Goal: Information Seeking & Learning: Learn about a topic

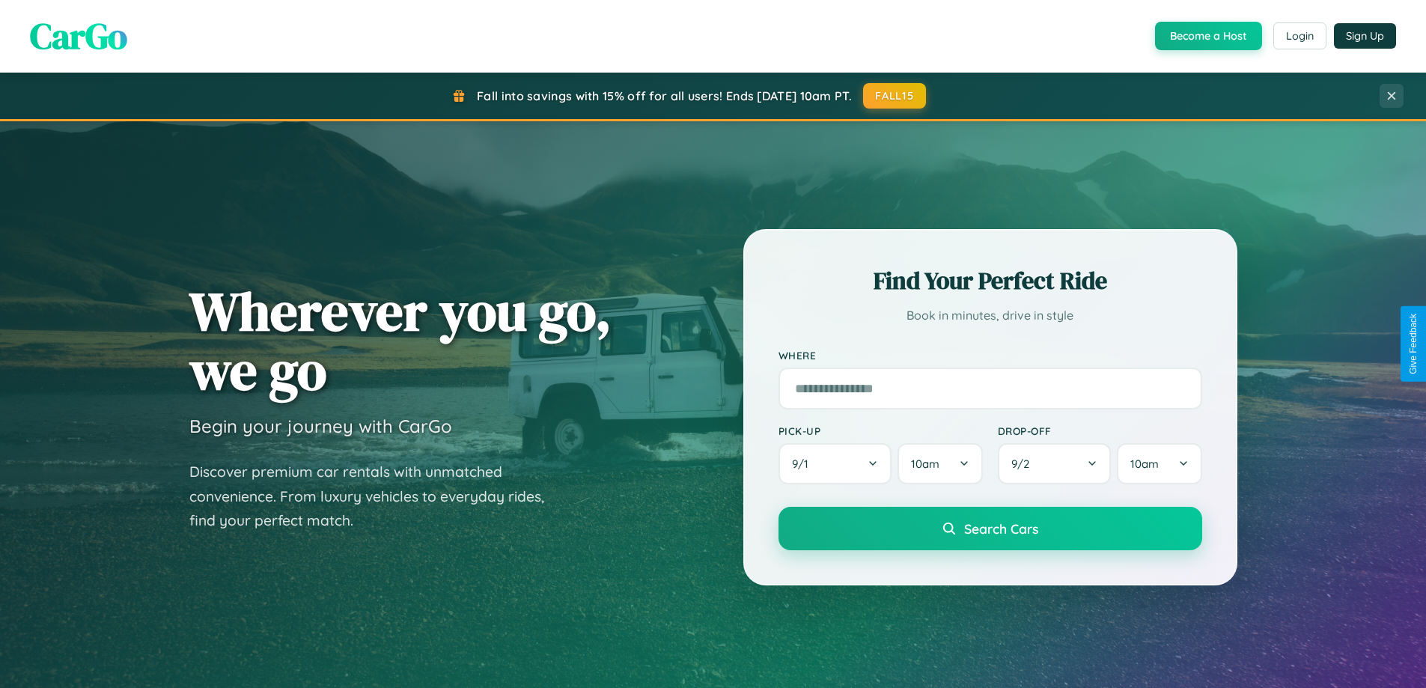
scroll to position [2881, 0]
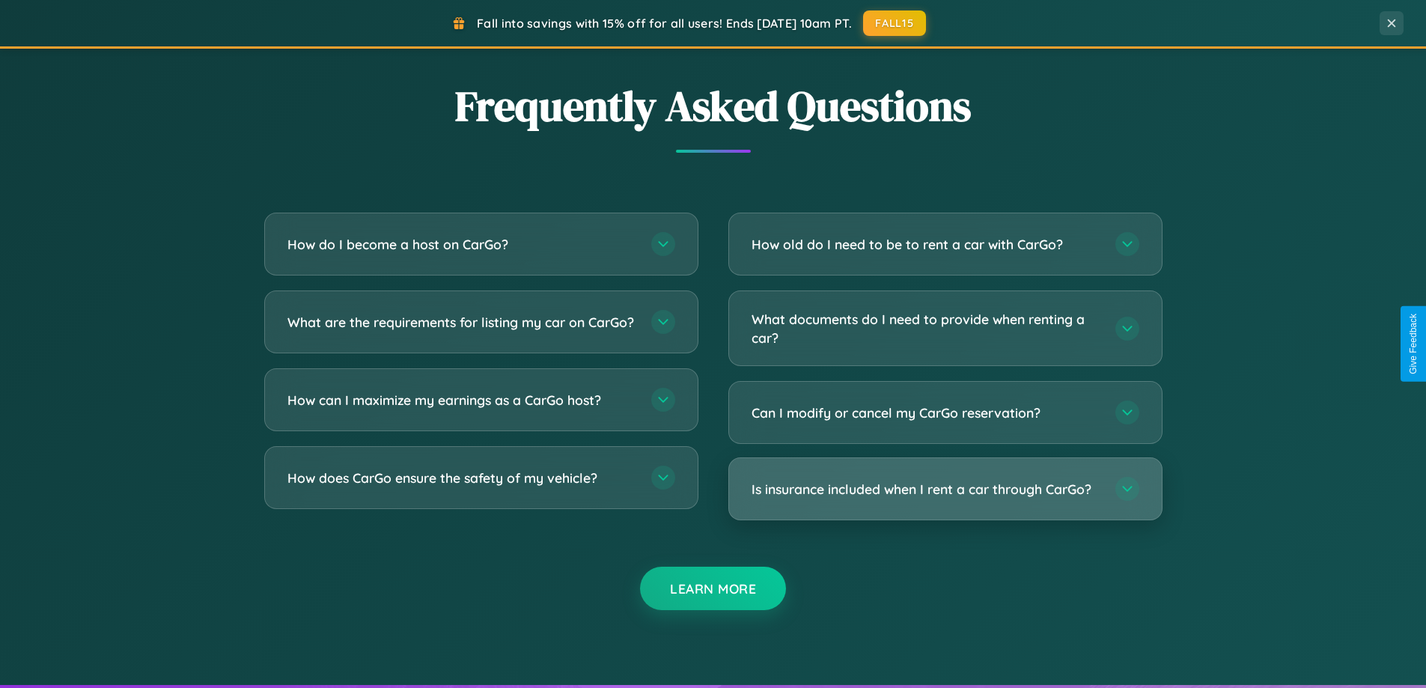
click at [945, 490] on h3 "Is insurance included when I rent a car through CarGo?" at bounding box center [926, 489] width 349 height 19
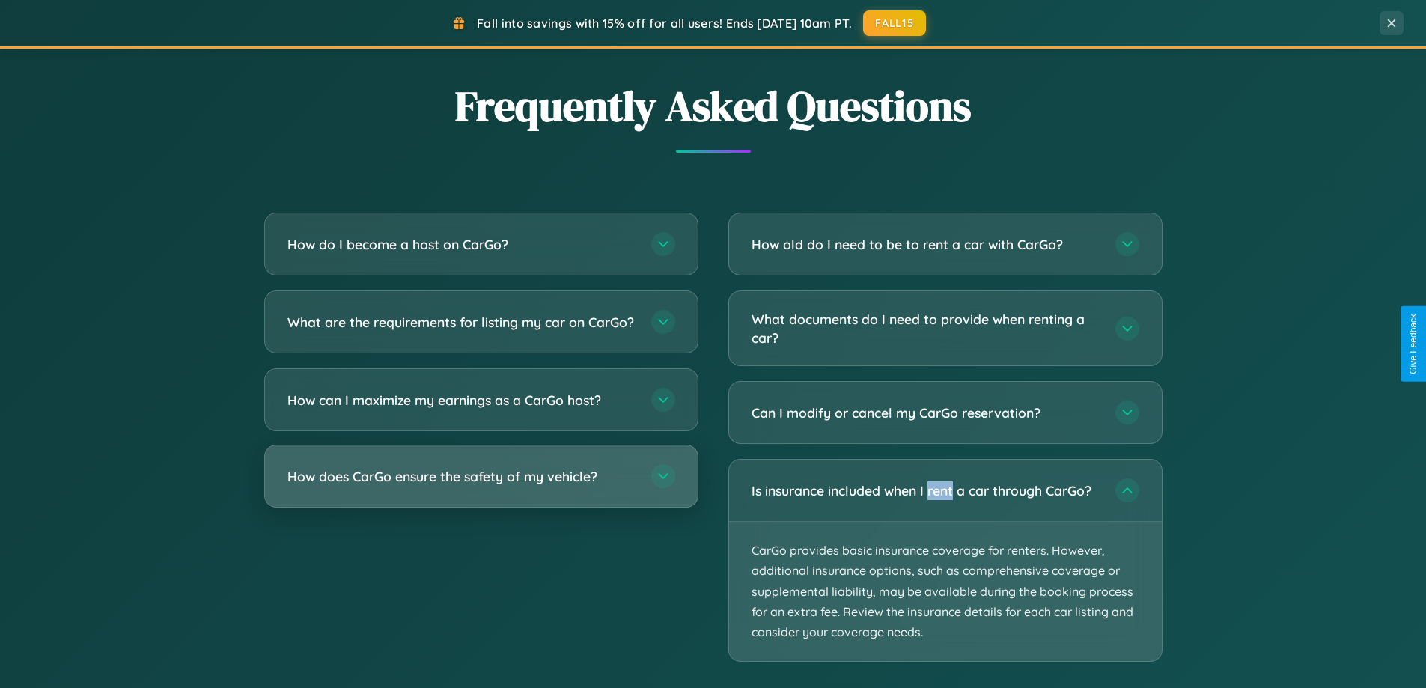
click at [481, 486] on h3 "How does CarGo ensure the safety of my vehicle?" at bounding box center [461, 476] width 349 height 19
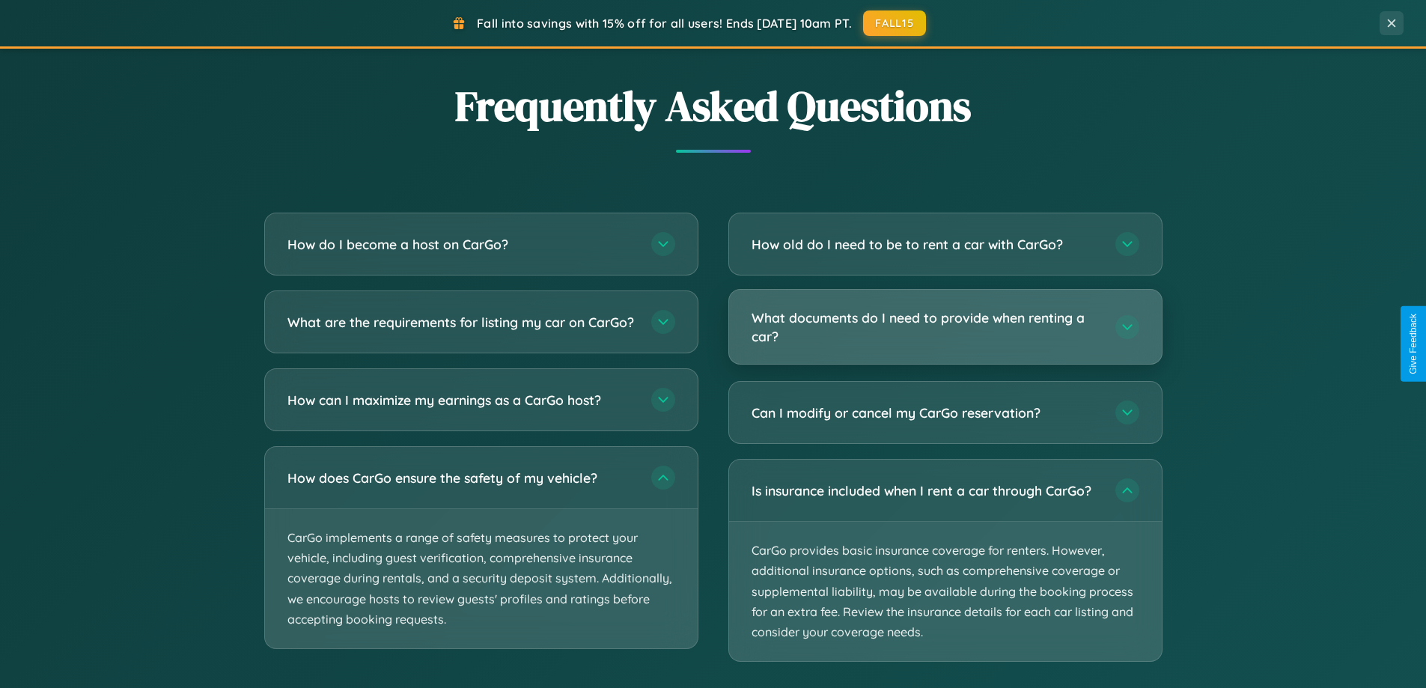
click at [945, 328] on h3 "What documents do I need to provide when renting a car?" at bounding box center [926, 326] width 349 height 37
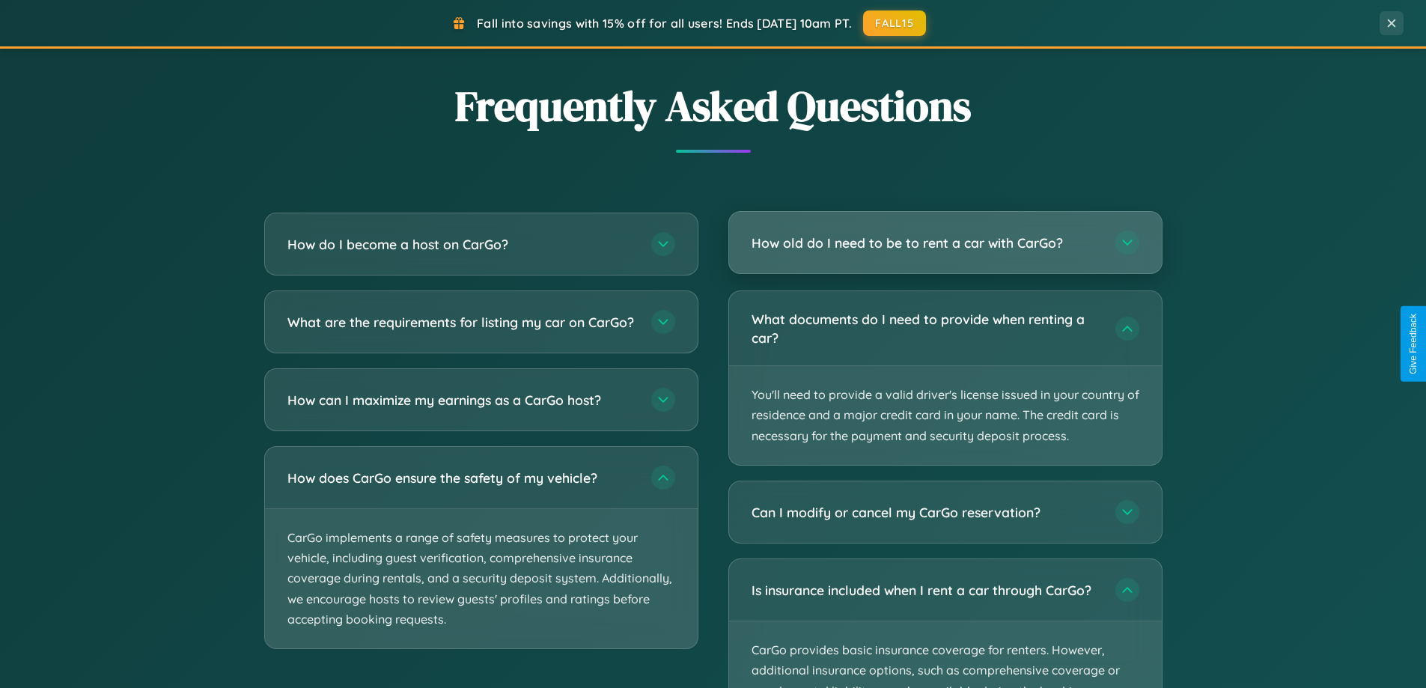
click at [945, 243] on h3 "How old do I need to be to rent a car with CarGo?" at bounding box center [926, 243] width 349 height 19
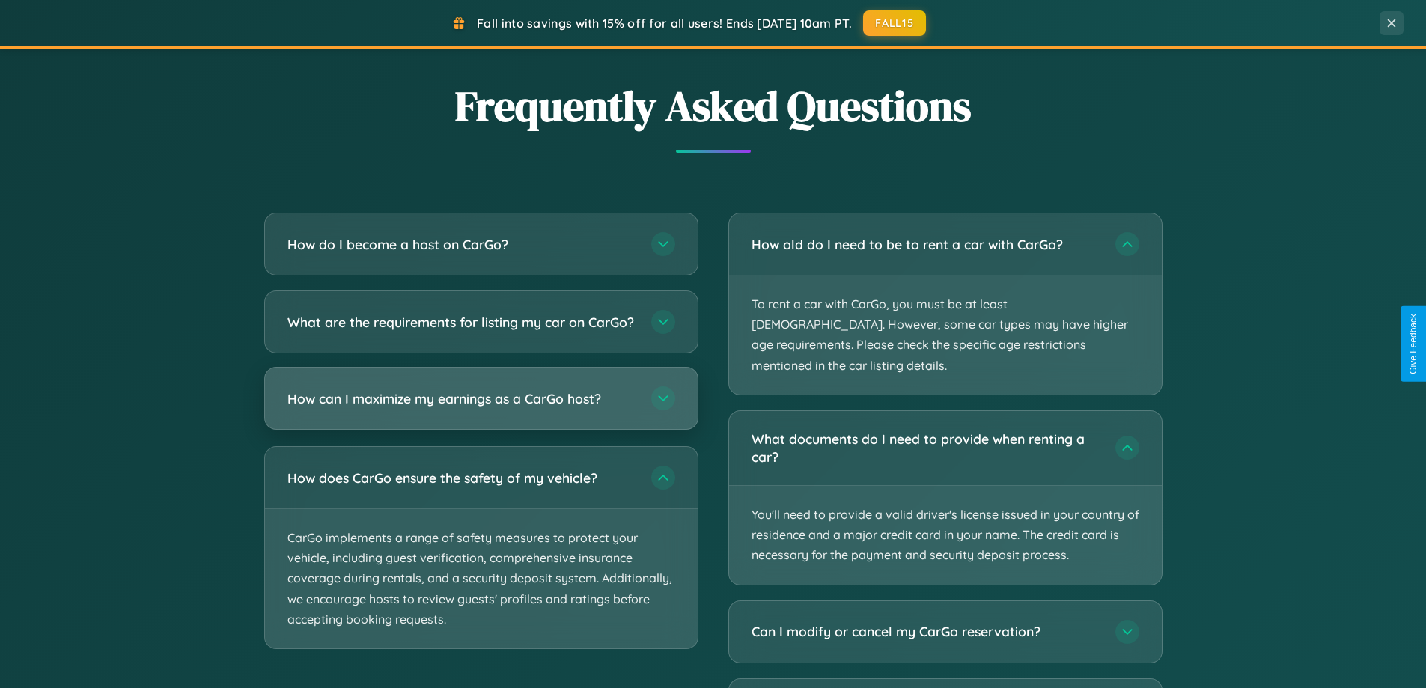
click at [481, 408] on h3 "How can I maximize my earnings as a CarGo host?" at bounding box center [461, 398] width 349 height 19
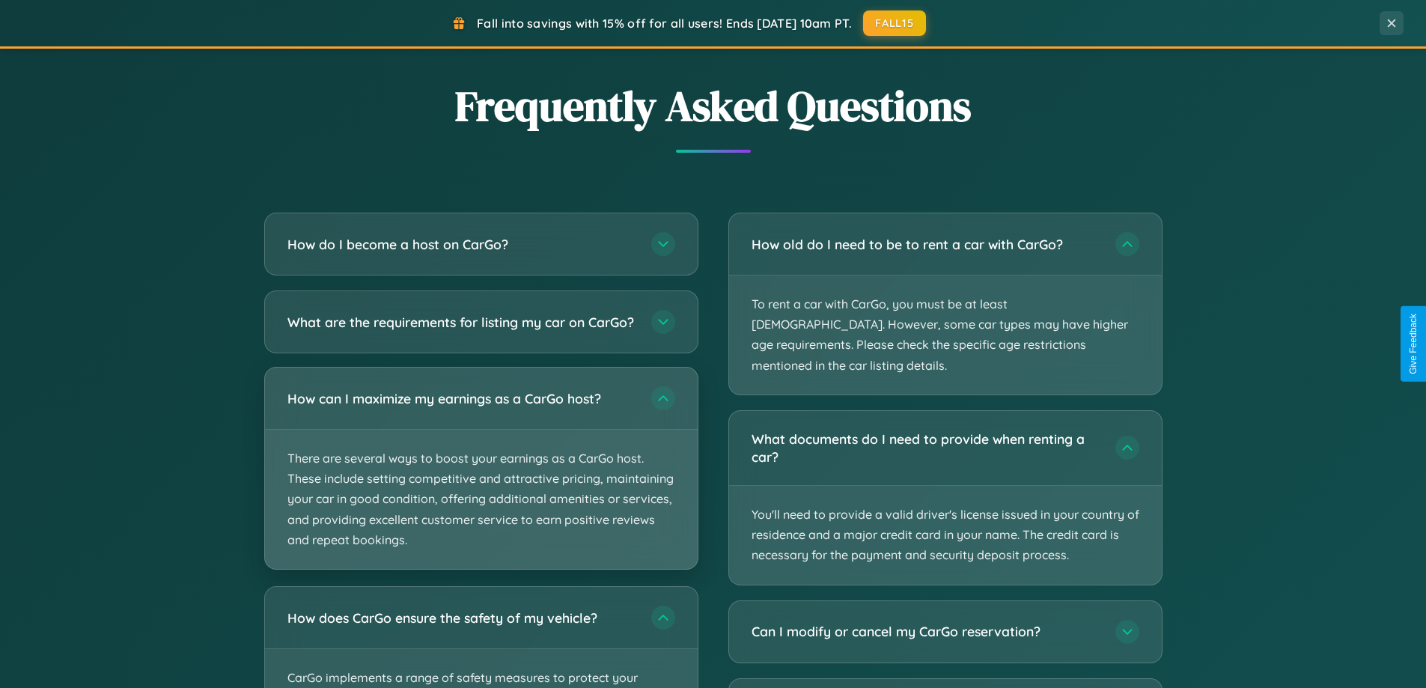
click at [481, 481] on p "There are several ways to boost your earnings as a CarGo host. These include se…" at bounding box center [481, 499] width 433 height 139
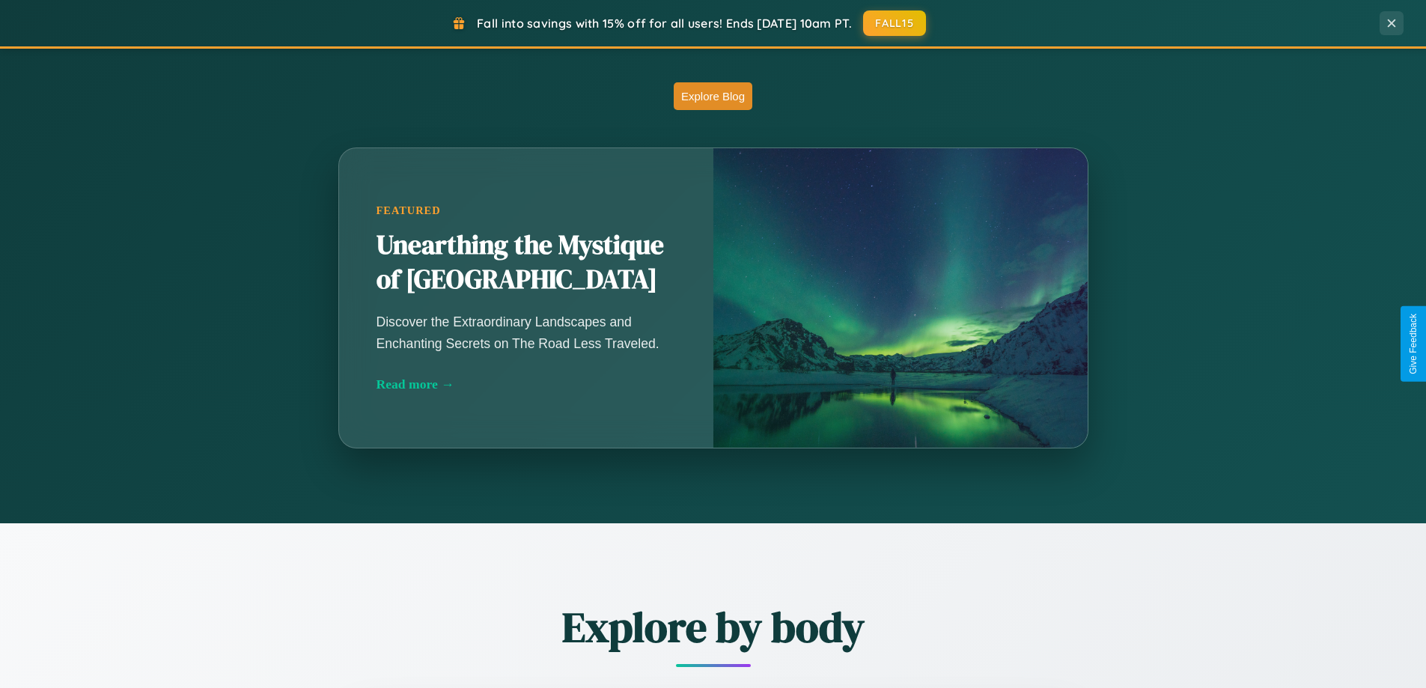
scroll to position [0, 0]
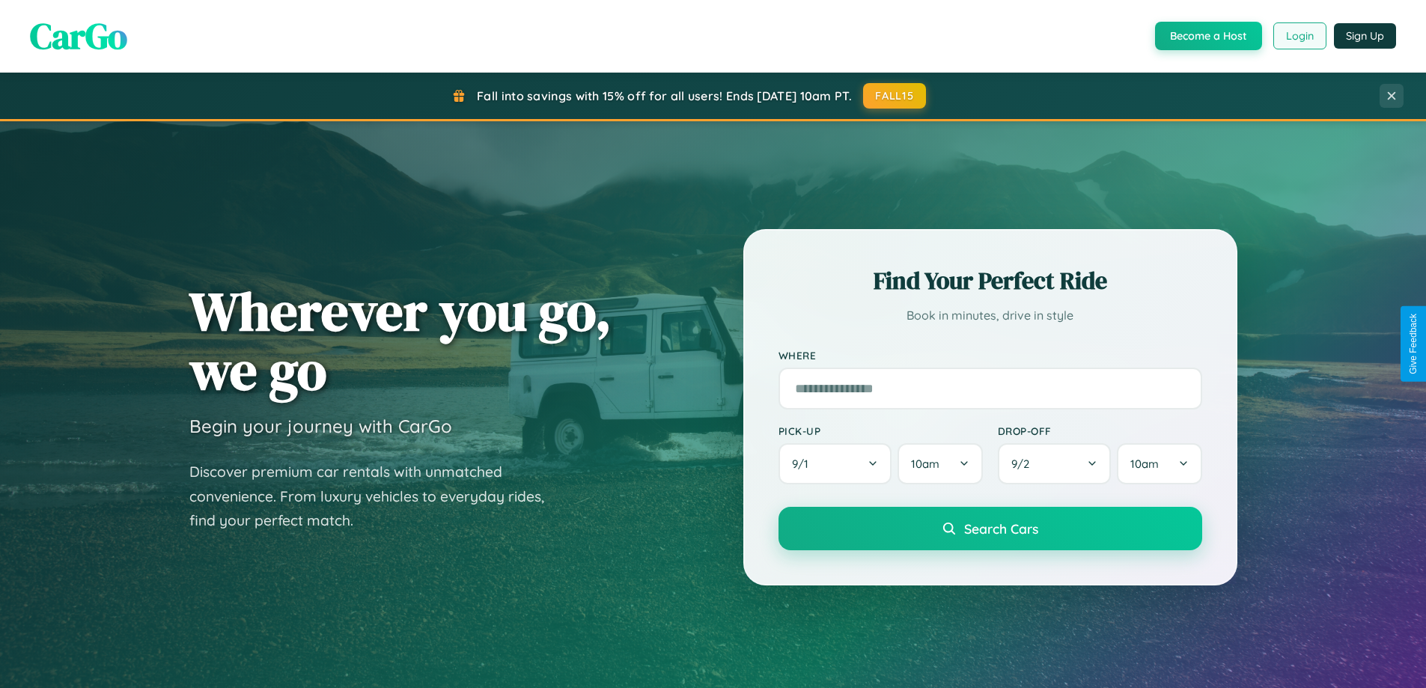
click at [1299, 36] on button "Login" at bounding box center [1299, 35] width 53 height 27
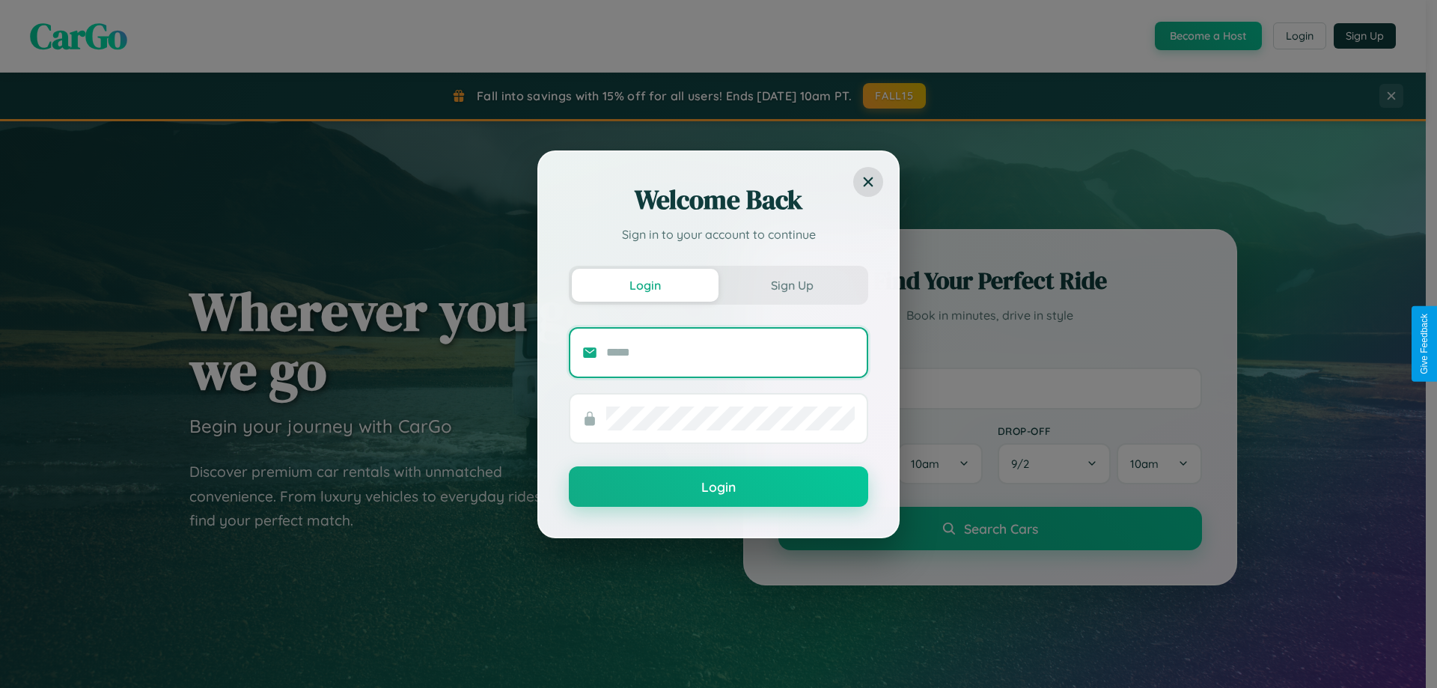
click at [731, 352] on input "text" at bounding box center [730, 353] width 249 height 24
type input "**********"
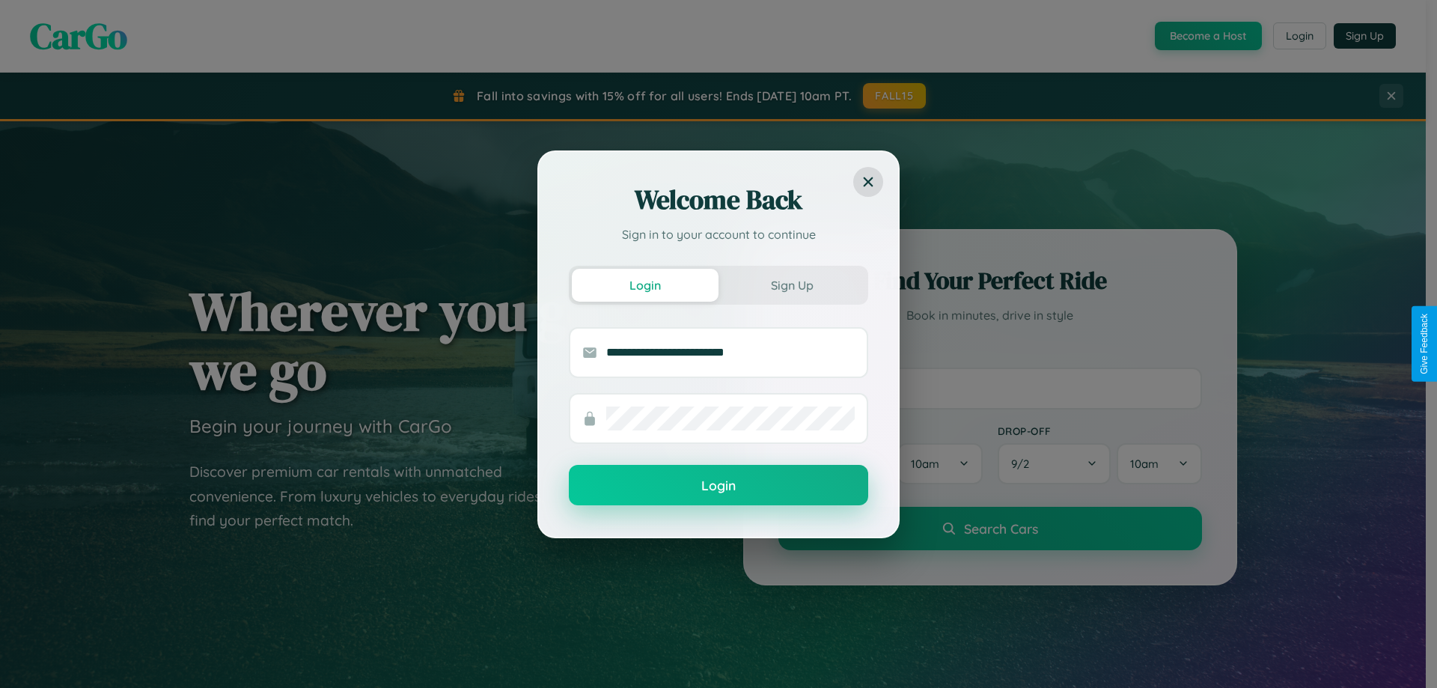
click at [719, 485] on button "Login" at bounding box center [718, 485] width 299 height 40
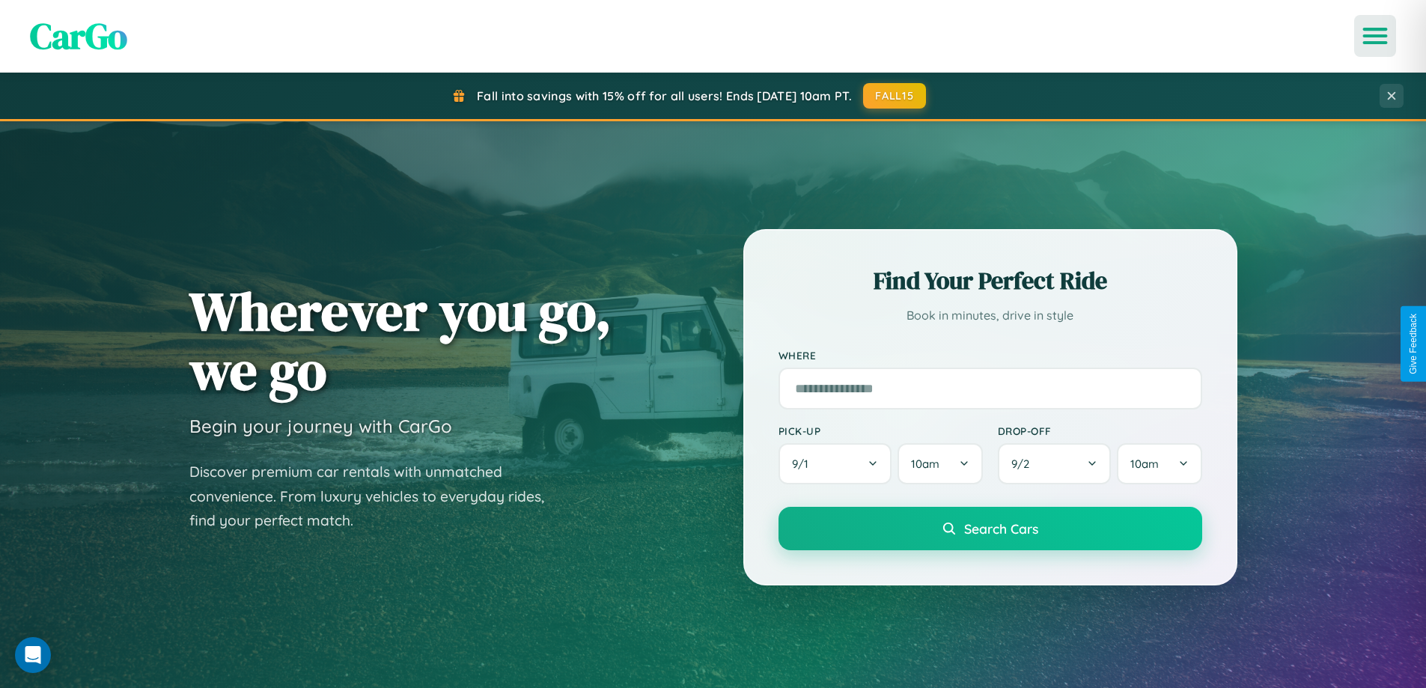
click at [1375, 36] on icon "Open menu" at bounding box center [1376, 35] width 22 height 13
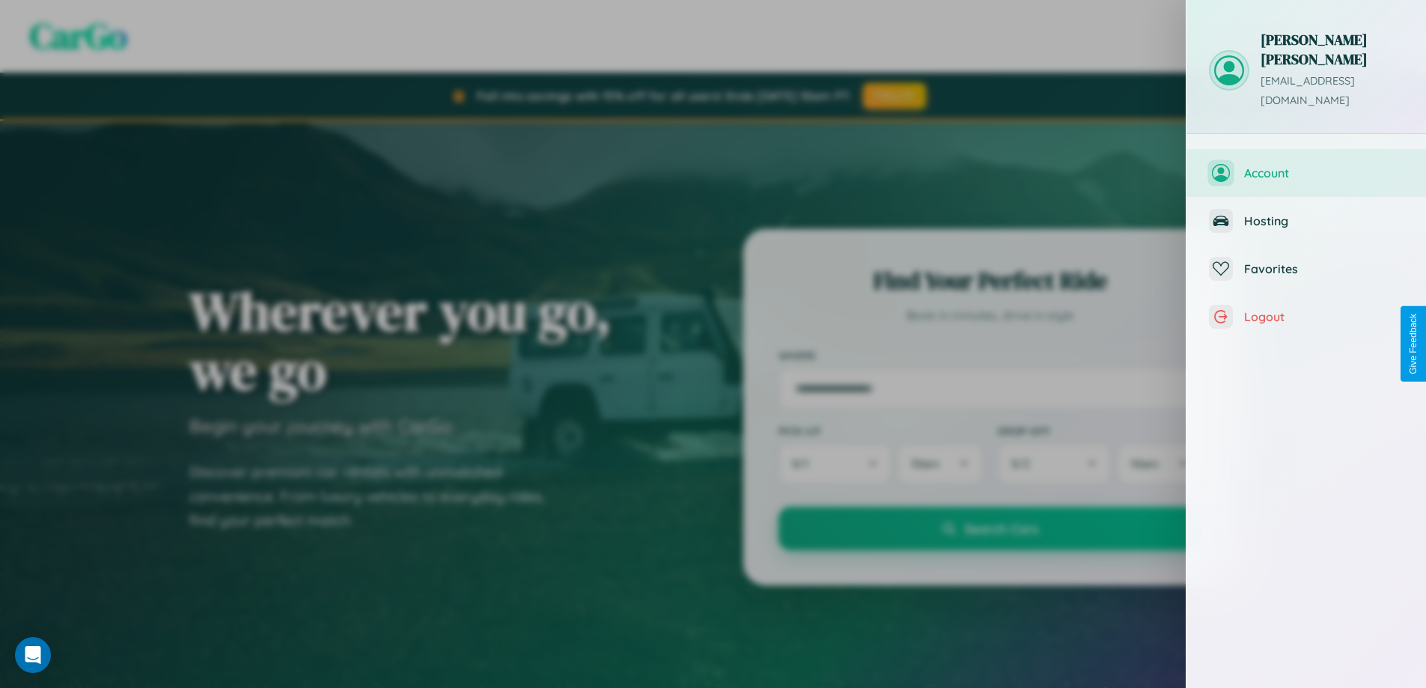
click at [1306, 165] on span "Account" at bounding box center [1323, 172] width 159 height 15
